Goal: Find contact information: Find contact information

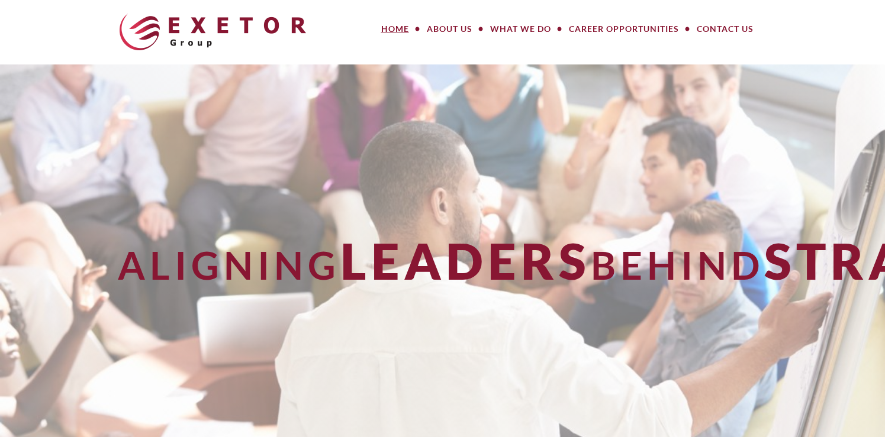
click at [460, 56] on link "Meet Our Team" at bounding box center [492, 60] width 148 height 27
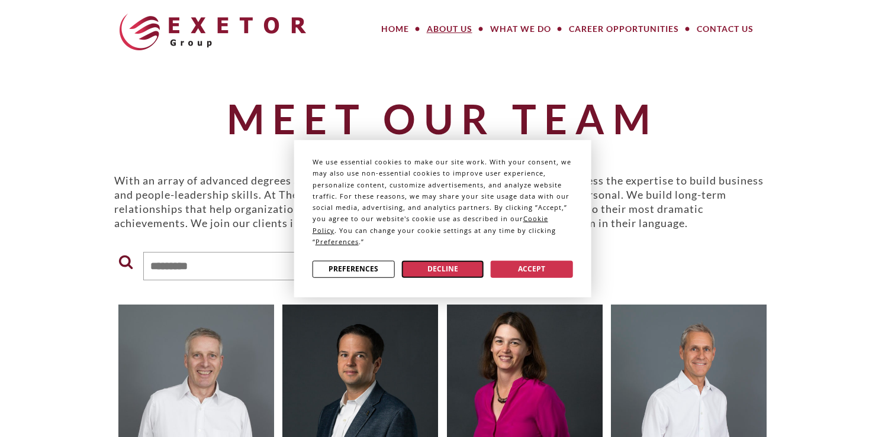
click at [456, 262] on button "Decline" at bounding box center [442, 268] width 82 height 17
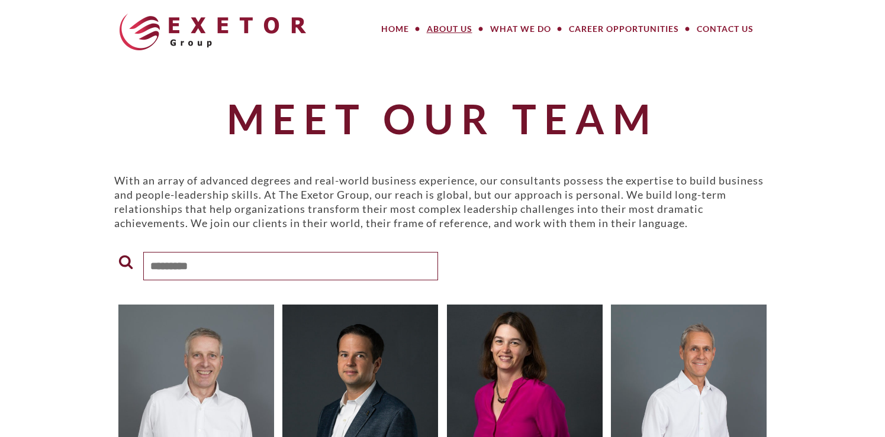
click at [308, 262] on input "text" at bounding box center [290, 266] width 295 height 28
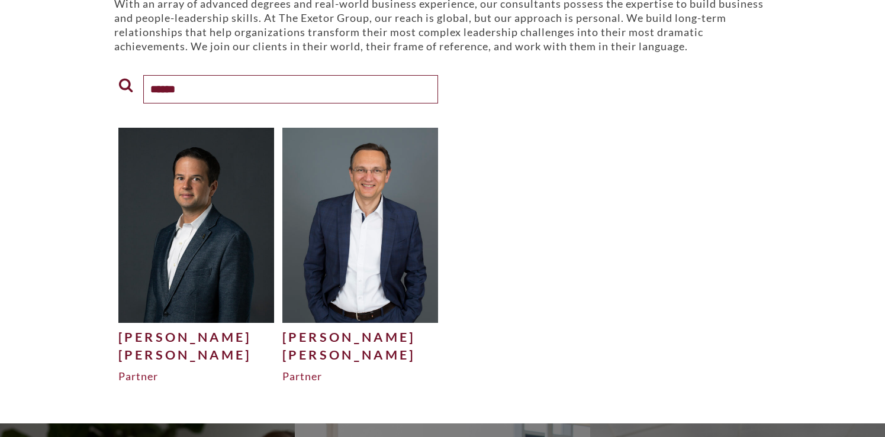
scroll to position [178, 0]
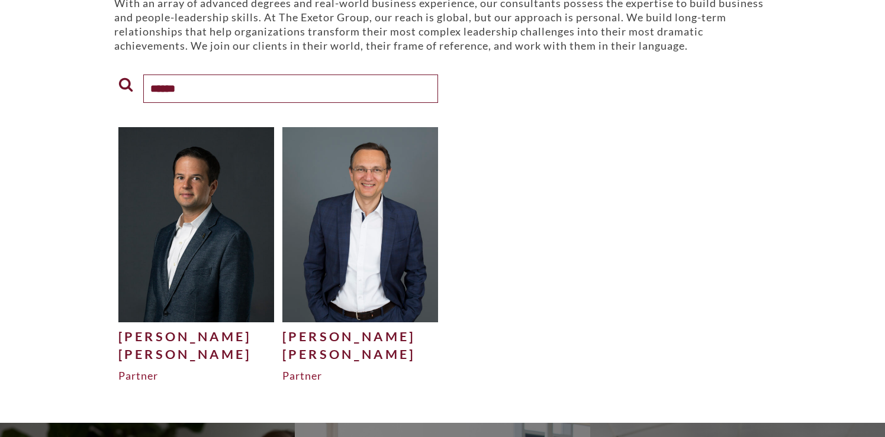
type input "******"
click at [167, 251] on img at bounding box center [196, 224] width 156 height 195
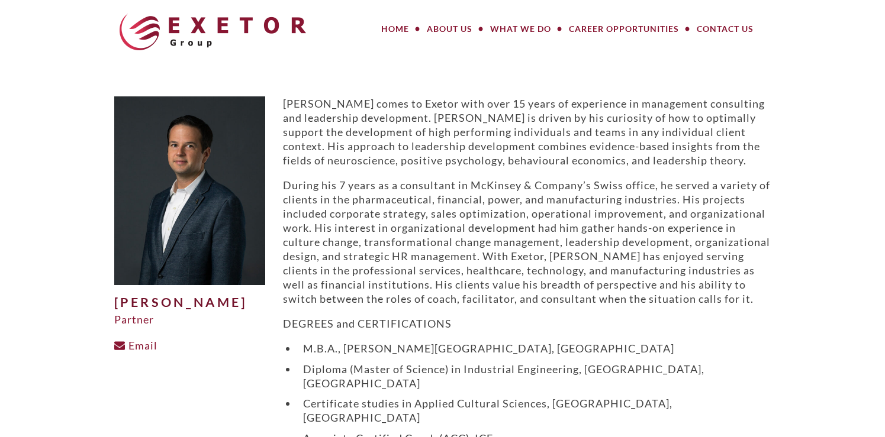
click at [445, 110] on p "Philipp comes to Exetor with over 15 years of experience in management consulti…" at bounding box center [527, 131] width 488 height 71
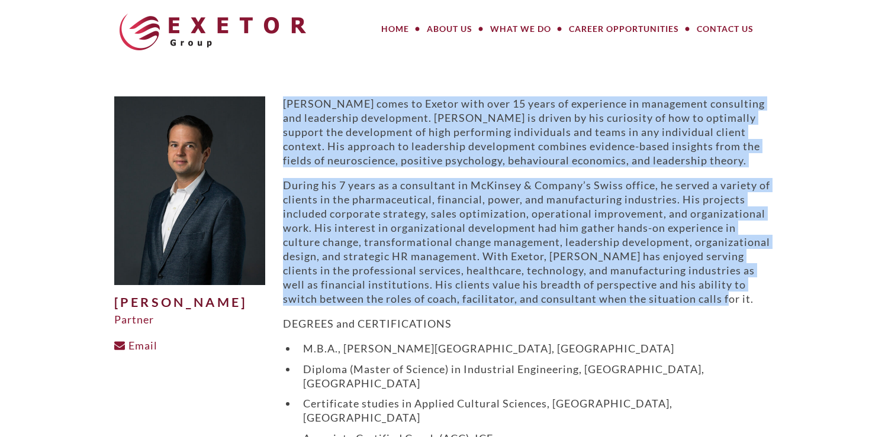
drag, startPoint x: 284, startPoint y: 100, endPoint x: 801, endPoint y: 301, distance: 554.5
click at [801, 301] on body "MENU MENU Home About Us Meet Our Team How We Work Our Values What We Do Large P…" at bounding box center [442, 411] width 885 height 823
copy div "Philipp comes to Exetor with over 15 years of experience in management consulti…"
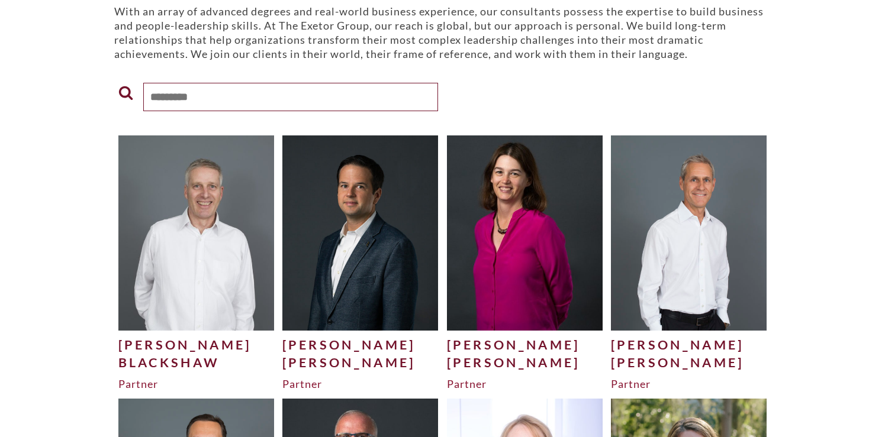
click at [288, 92] on input "text" at bounding box center [290, 97] width 295 height 28
type input "******"
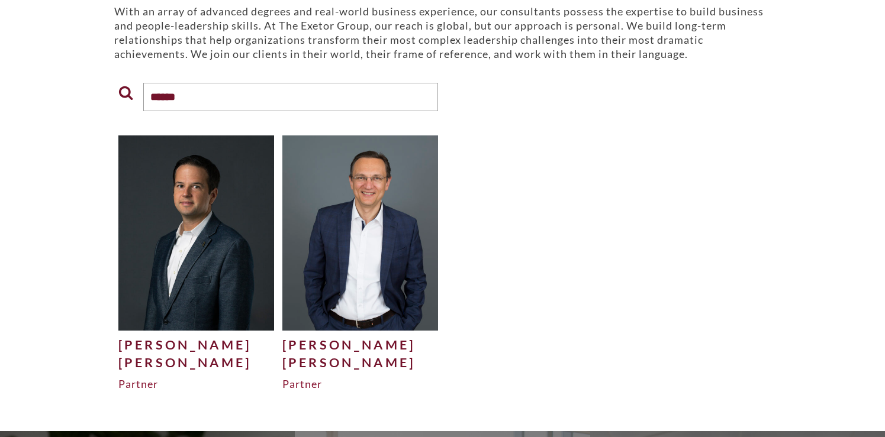
click at [337, 236] on img at bounding box center [360, 233] width 156 height 195
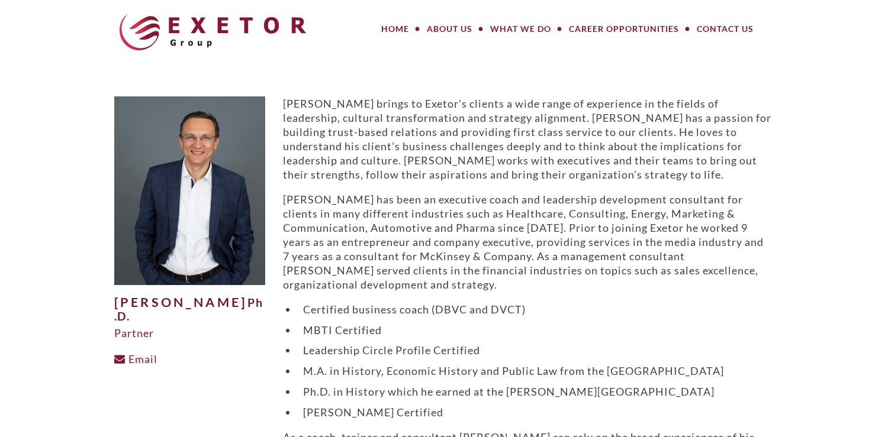
drag, startPoint x: 0, startPoint y: 0, endPoint x: 215, endPoint y: 198, distance: 292.4
click at [67, 231] on body "MENU MENU Home About Us Meet Our Team How We Work Our Values What We Do Large P…" at bounding box center [442, 350] width 885 height 700
drag, startPoint x: 201, startPoint y: 315, endPoint x: 107, endPoint y: 301, distance: 95.8
click at [107, 301] on div "Philipp Spannuth Ph.D. Partner Email" at bounding box center [189, 307] width 169 height 423
drag, startPoint x: 107, startPoint y: 301, endPoint x: 132, endPoint y: 304, distance: 25.6
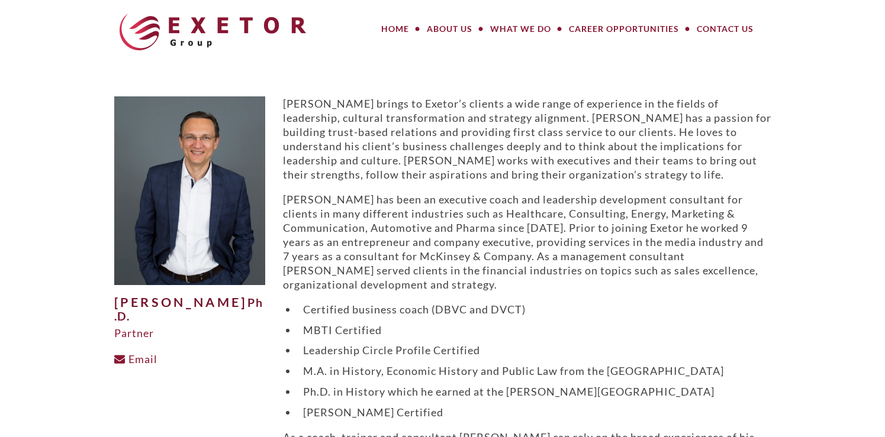
copy h1 "[PERSON_NAME]"
click at [62, 226] on body "MENU MENU Home About Us Meet Our Team How We Work Our Values What We Do Large P…" at bounding box center [442, 350] width 885 height 700
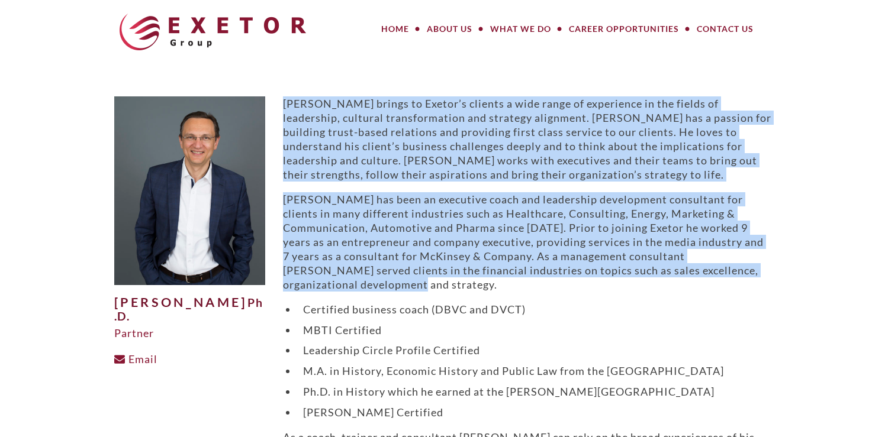
drag, startPoint x: 285, startPoint y: 101, endPoint x: 434, endPoint y: 285, distance: 236.5
click at [434, 285] on div "Philipp brings to Exetor’s clients a wide range of experience in the fields of …" at bounding box center [527, 284] width 488 height 376
drag, startPoint x: 434, startPoint y: 285, endPoint x: 581, endPoint y: 218, distance: 161.1
copy div "Philipp brings to Exetor’s clients a wide range of experience in the fields of …"
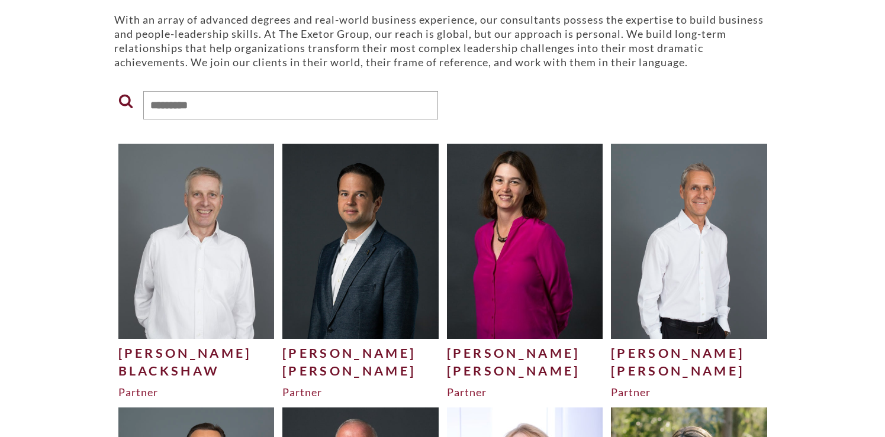
click at [351, 236] on img at bounding box center [360, 241] width 156 height 195
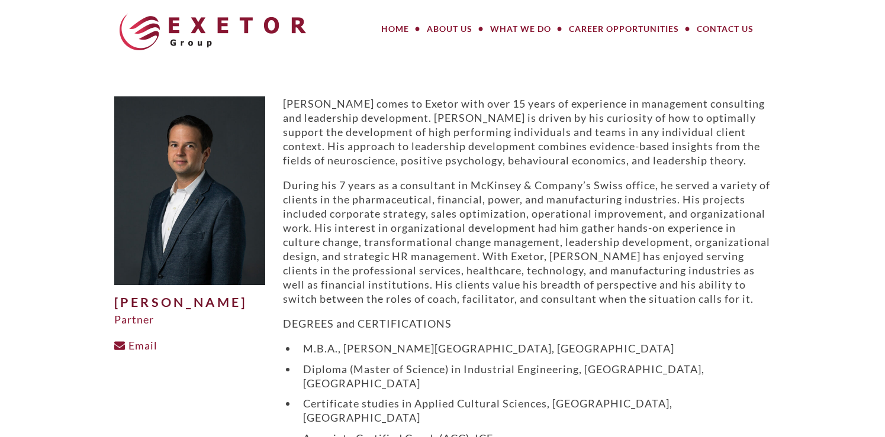
click at [66, 301] on body "MENU MENU Home About Us Meet Our Team How We Work Our Values What We Do Large P…" at bounding box center [442, 411] width 885 height 823
click at [143, 344] on link "Email" at bounding box center [135, 345] width 43 height 13
click at [90, 296] on body "MENU MENU Home About Us Meet Our Team How We Work Our Values What We Do Large P…" at bounding box center [442, 411] width 885 height 823
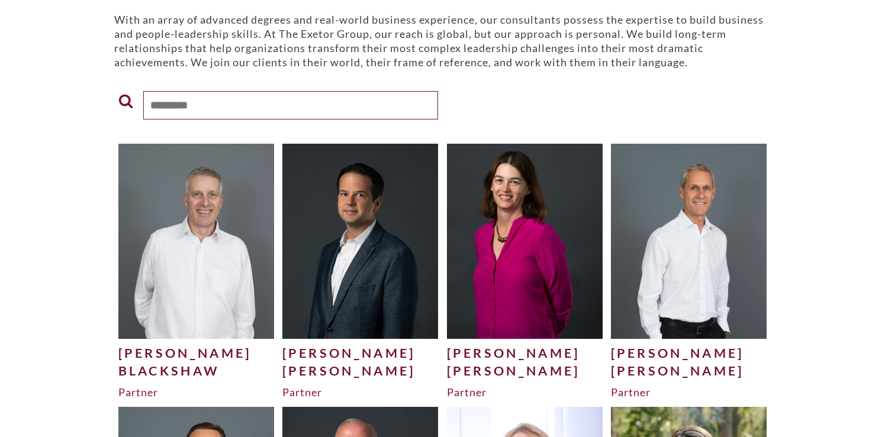
click at [250, 104] on input "text" at bounding box center [290, 105] width 295 height 28
type input "******"
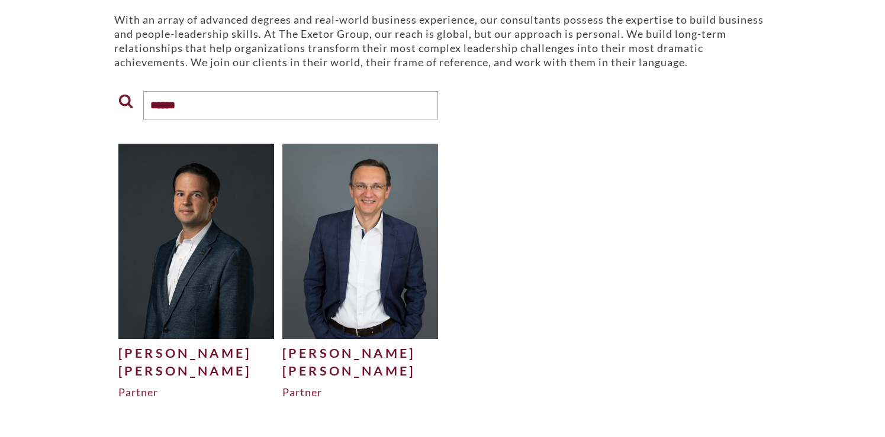
click at [325, 233] on img at bounding box center [360, 241] width 156 height 195
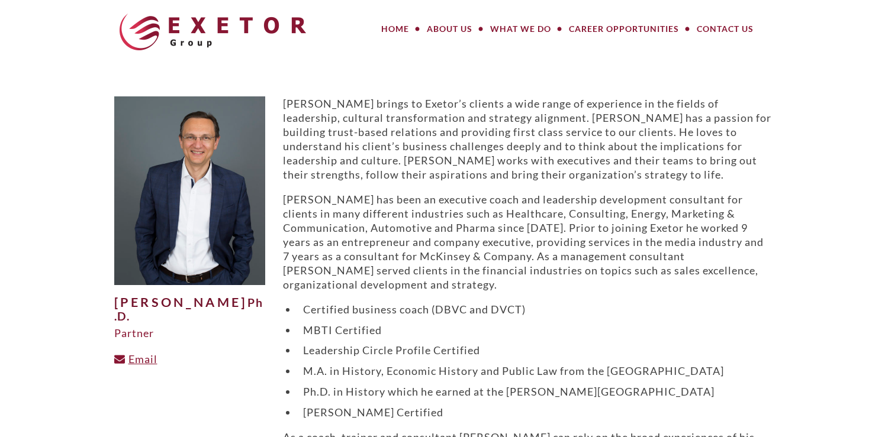
click at [140, 357] on link "Email" at bounding box center [135, 359] width 43 height 13
